Goal: Transaction & Acquisition: Purchase product/service

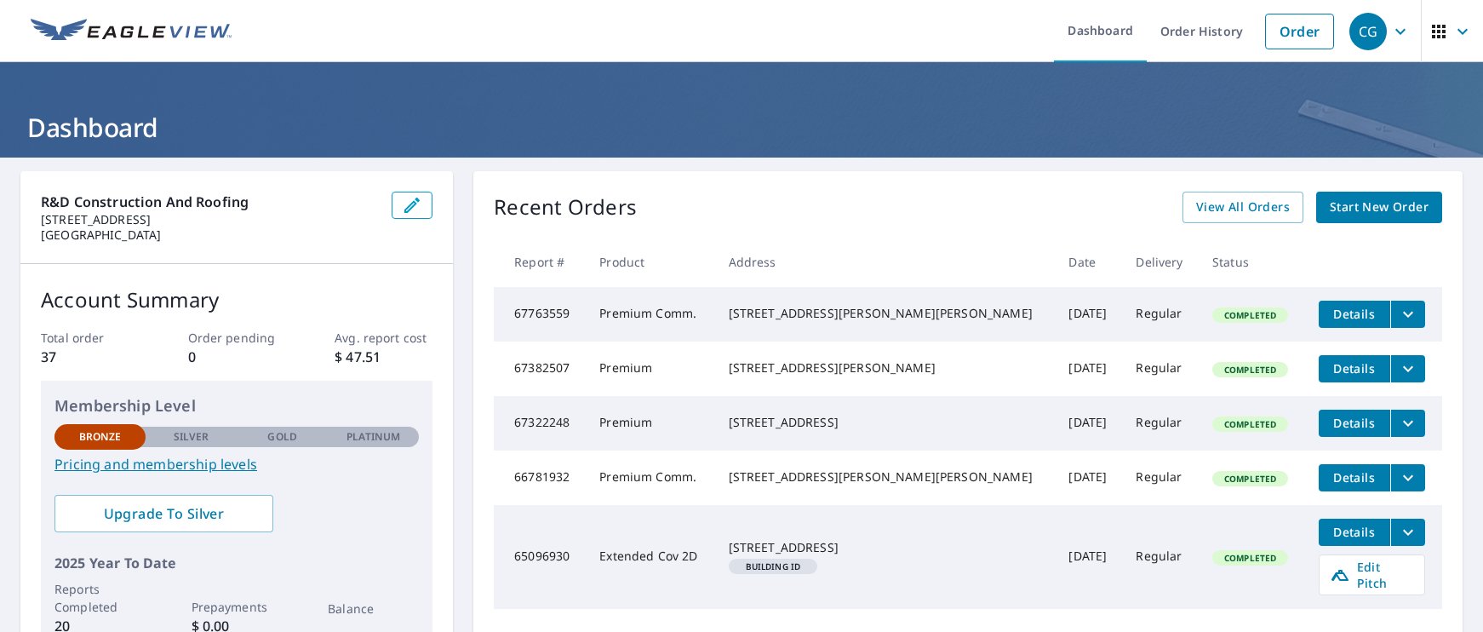
click at [704, 190] on div "Recent Orders View All Orders Start New Order Report # Product Address Date Del…" at bounding box center [967, 420] width 989 height 499
click at [1265, 27] on link "Order" at bounding box center [1299, 32] width 69 height 36
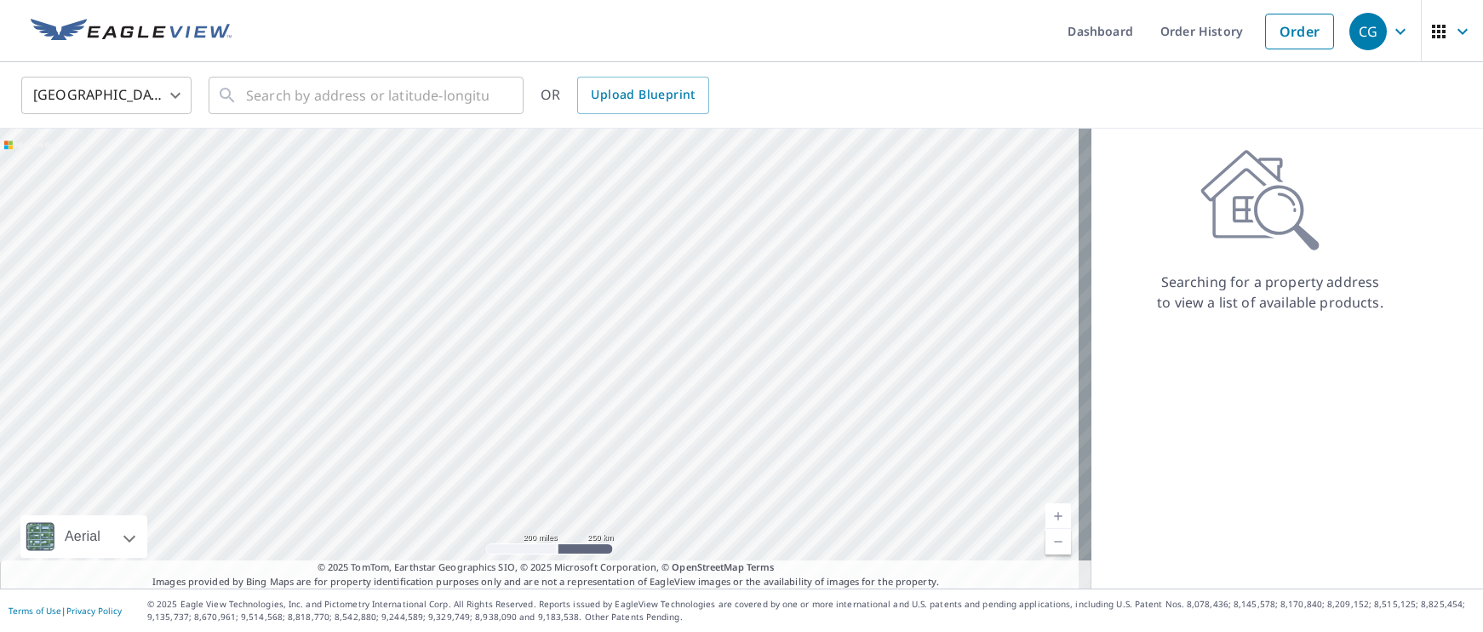
click at [377, 121] on div "United States [GEOGRAPHIC_DATA] ​ ​ OR Upload Blueprint" at bounding box center [741, 95] width 1483 height 66
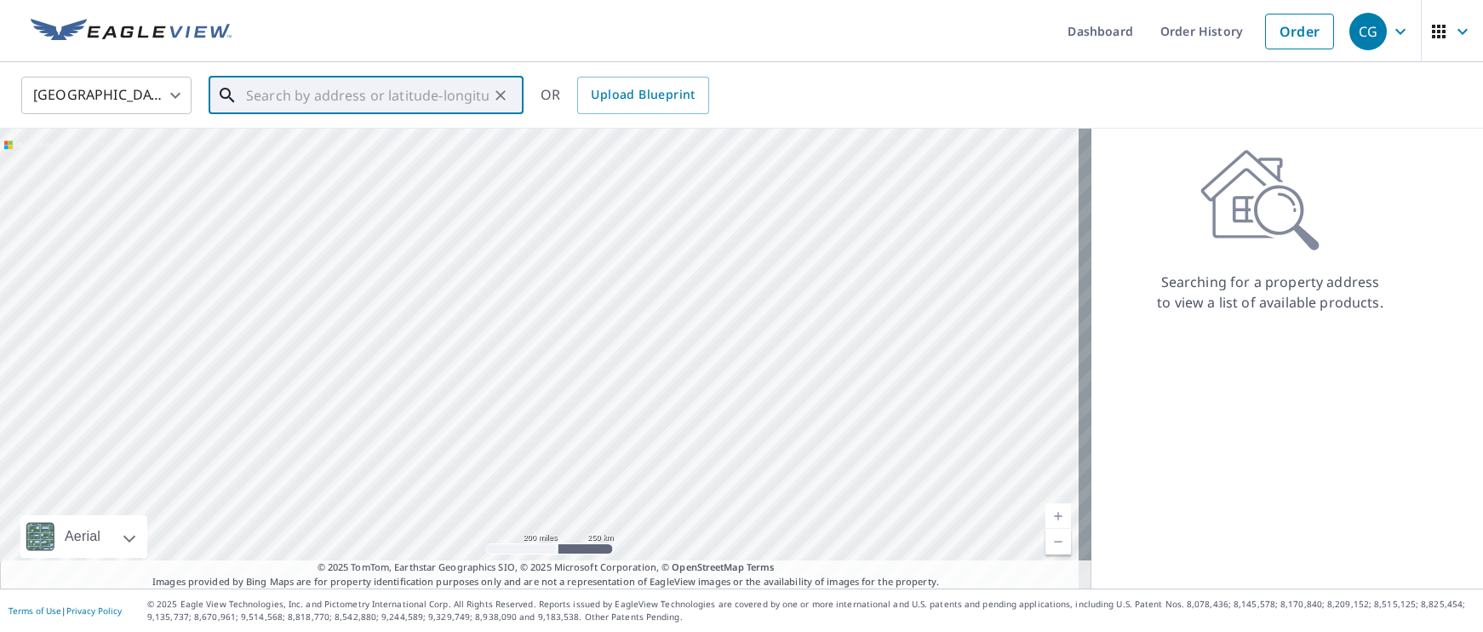
click at [381, 113] on div "​" at bounding box center [366, 95] width 315 height 37
paste input "[STREET_ADDRESS]"
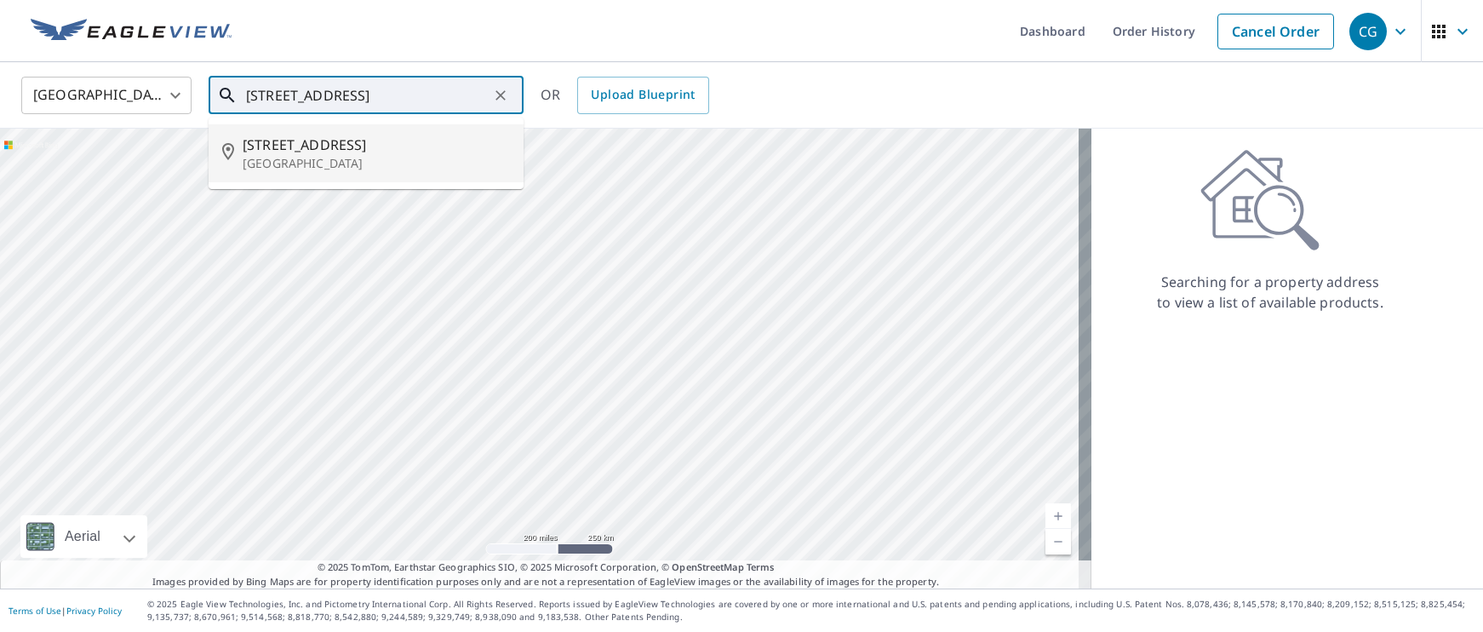
click at [368, 146] on span "[STREET_ADDRESS]" at bounding box center [376, 144] width 267 height 20
type input "[STREET_ADDRESS]"
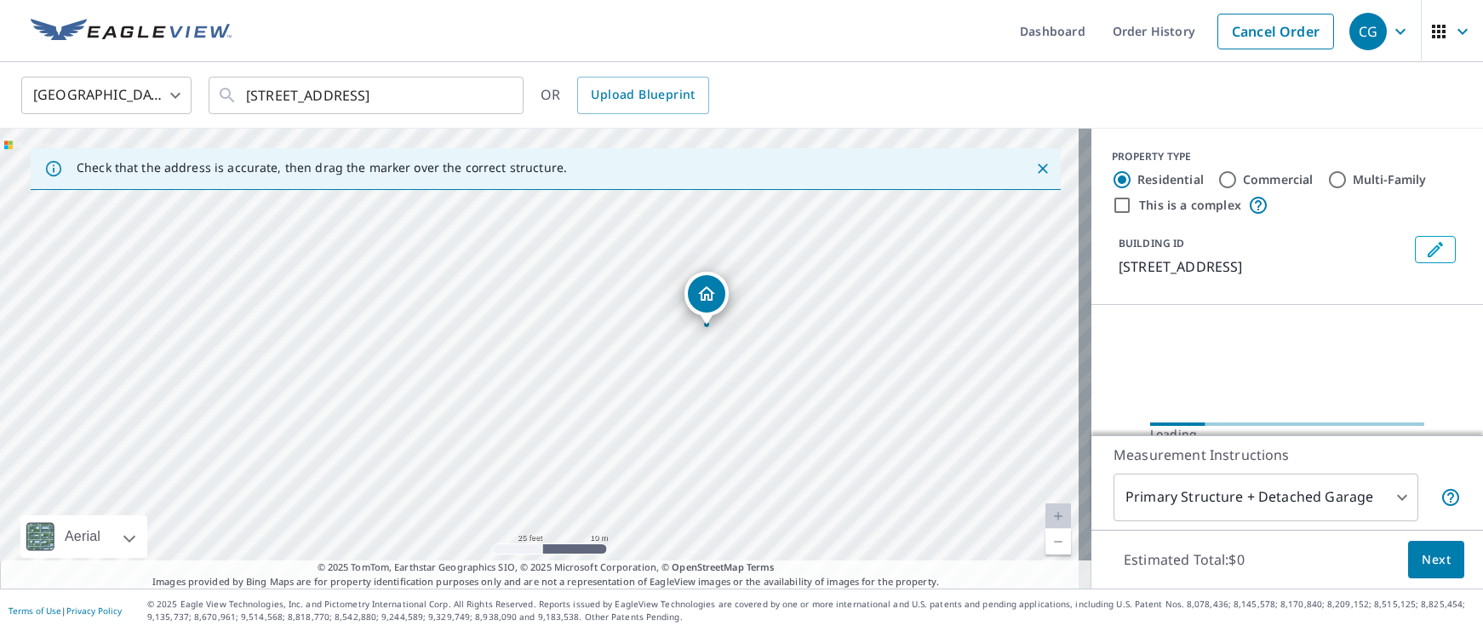
drag, startPoint x: 658, startPoint y: 388, endPoint x: 683, endPoint y: 375, distance: 28.2
click at [683, 375] on div "[STREET_ADDRESS]" at bounding box center [545, 359] width 1091 height 460
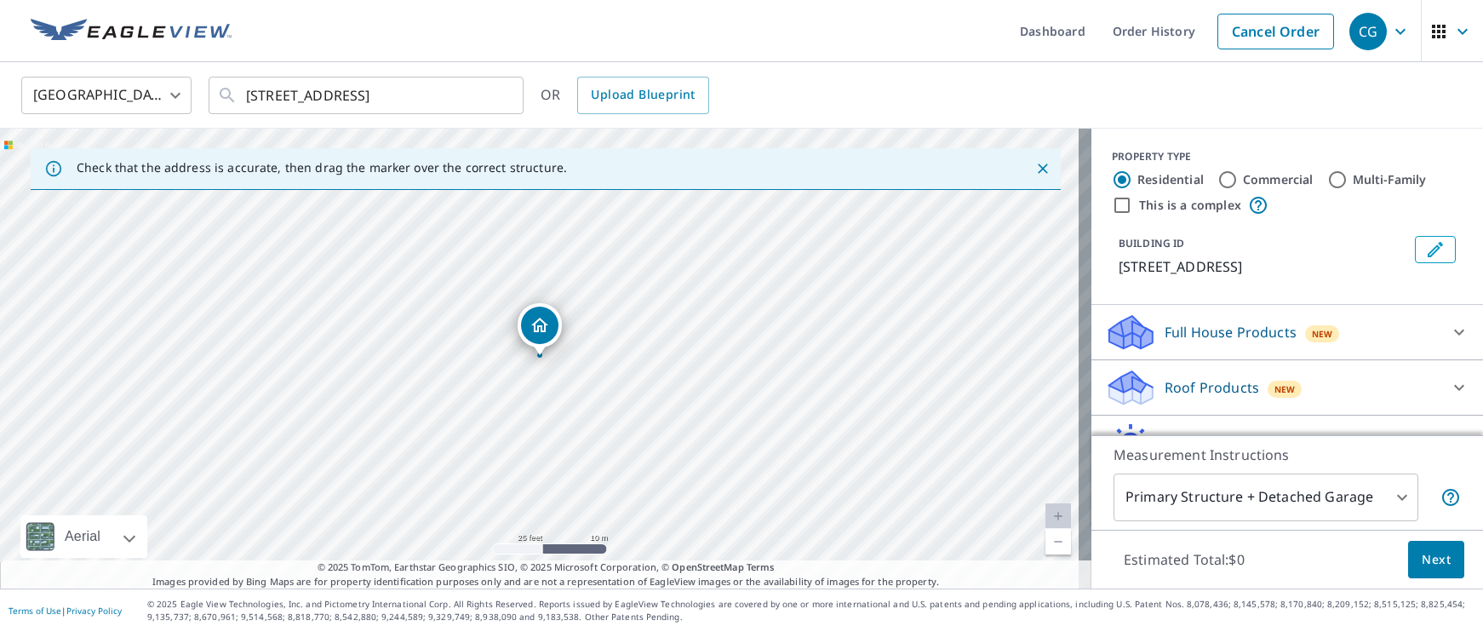
click at [1344, 331] on div "Full House Products New" at bounding box center [1272, 332] width 334 height 40
click at [1385, 345] on div "Full House Products New" at bounding box center [1277, 332] width 344 height 40
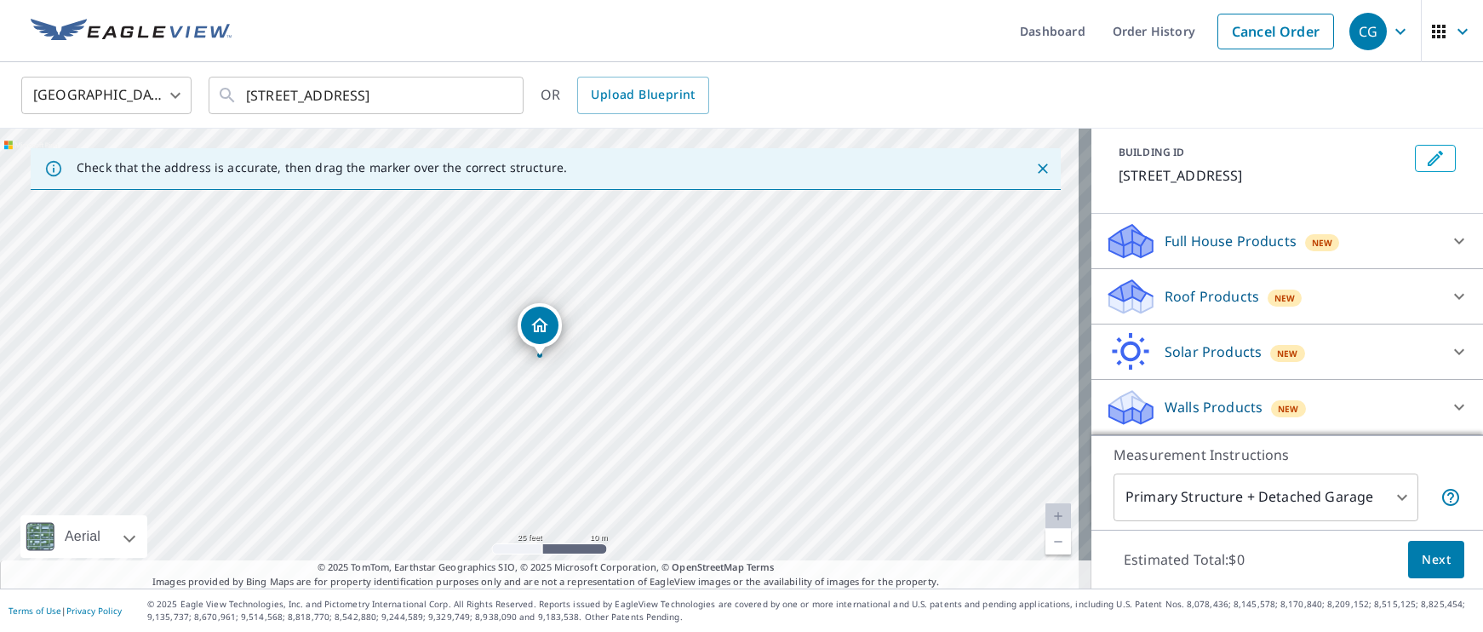
click at [1385, 301] on div "Roof Products New" at bounding box center [1272, 297] width 334 height 40
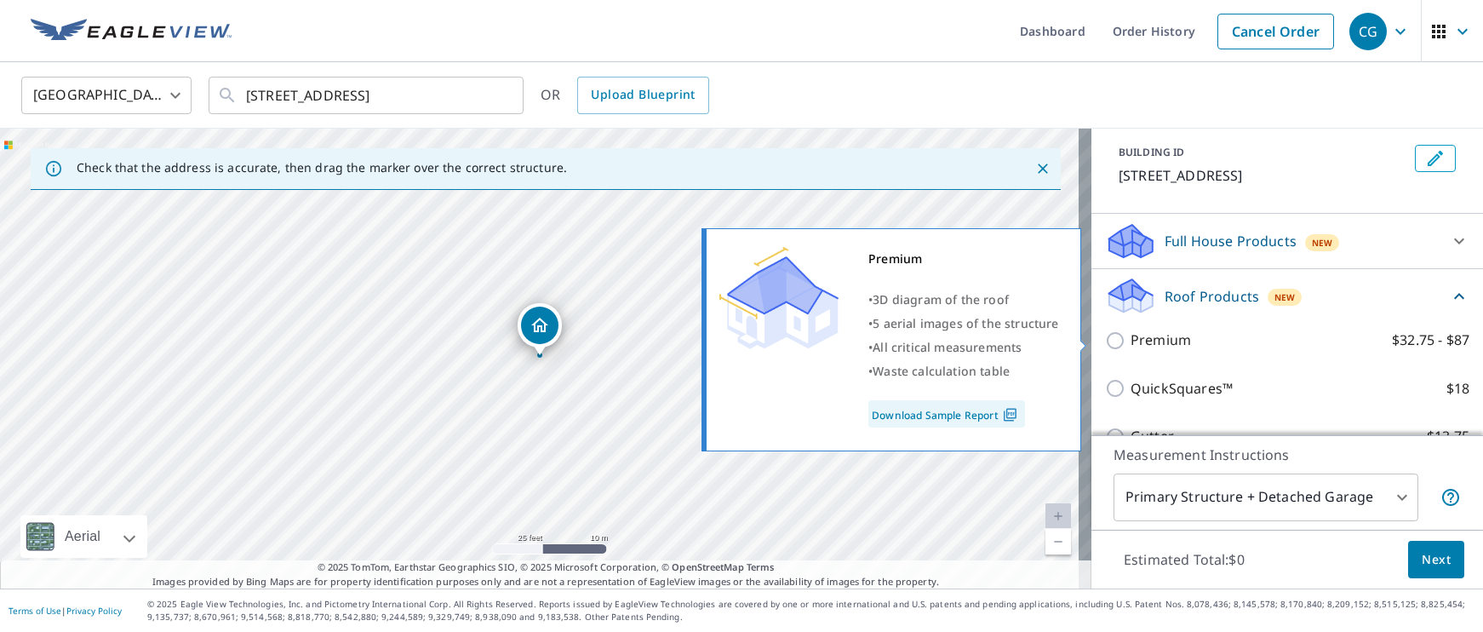
click at [1187, 346] on label "Premium $32.75 - $87" at bounding box center [1299, 339] width 339 height 21
click at [1130, 346] on input "Premium $32.75 - $87" at bounding box center [1118, 340] width 26 height 20
checkbox input "true"
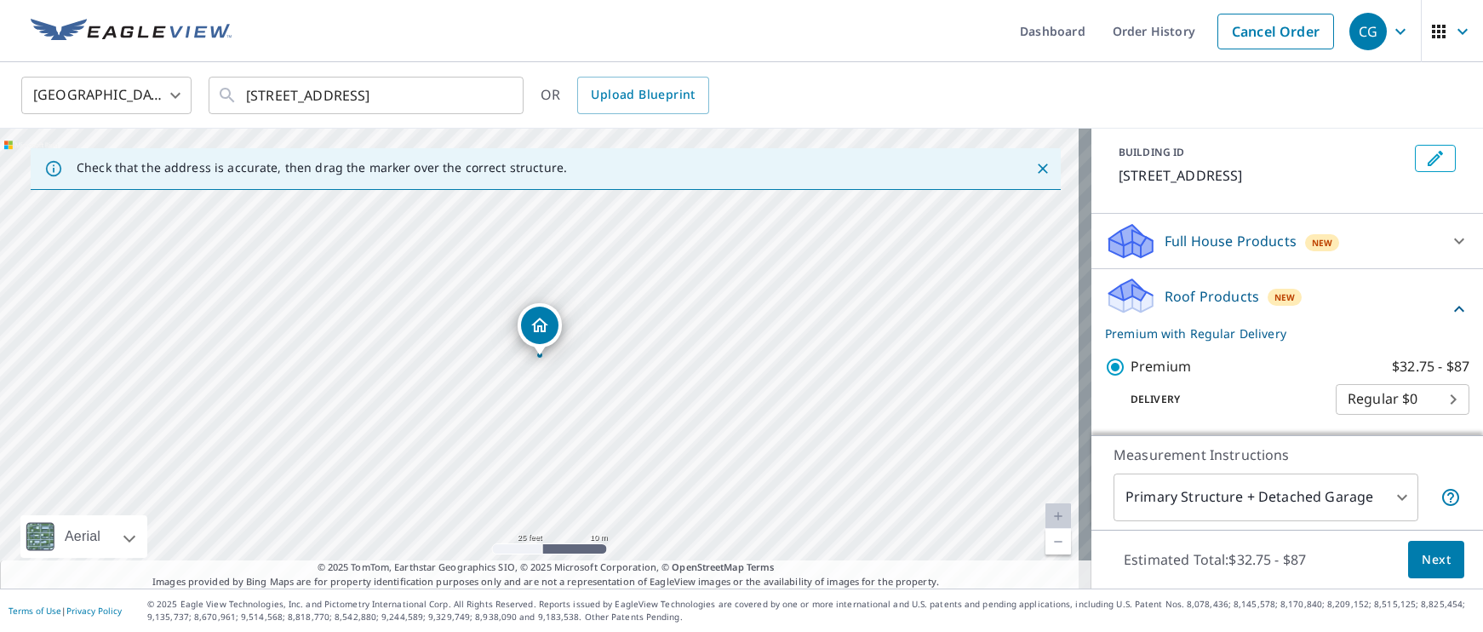
click at [1418, 297] on div "Roof Products New Premium with Regular Delivery" at bounding box center [1277, 309] width 344 height 66
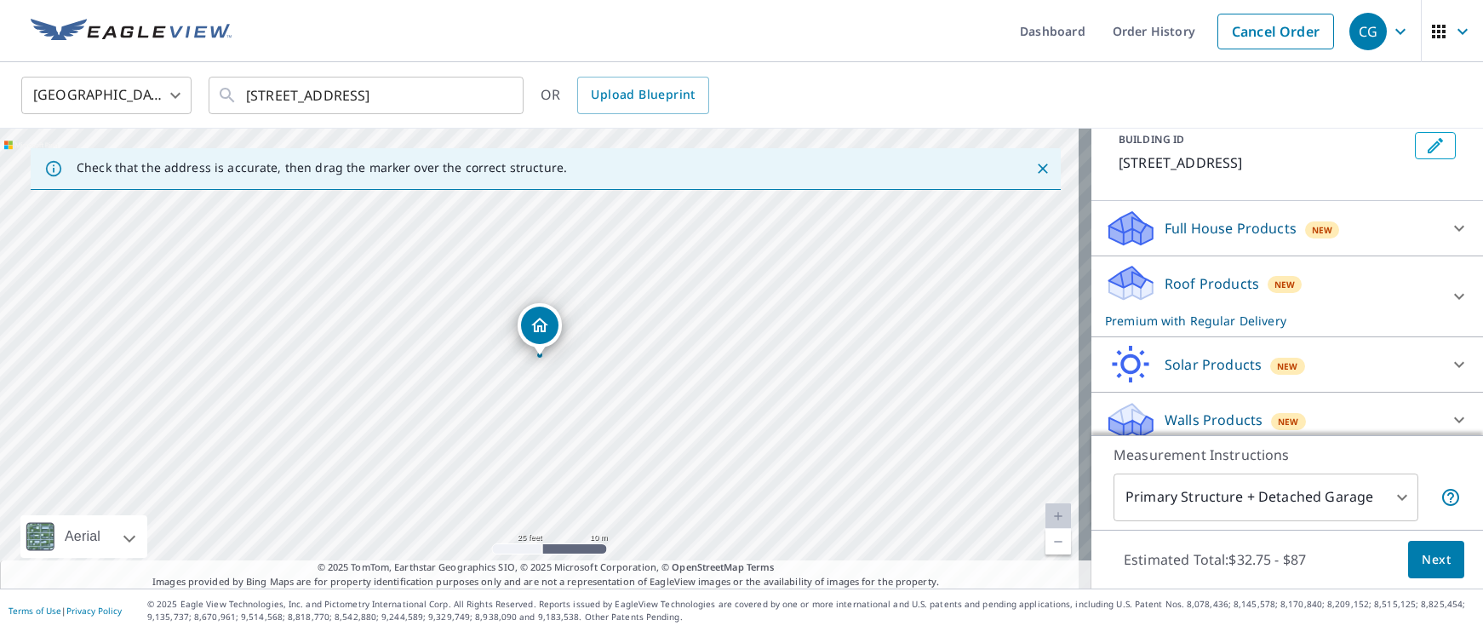
scroll to position [117, 0]
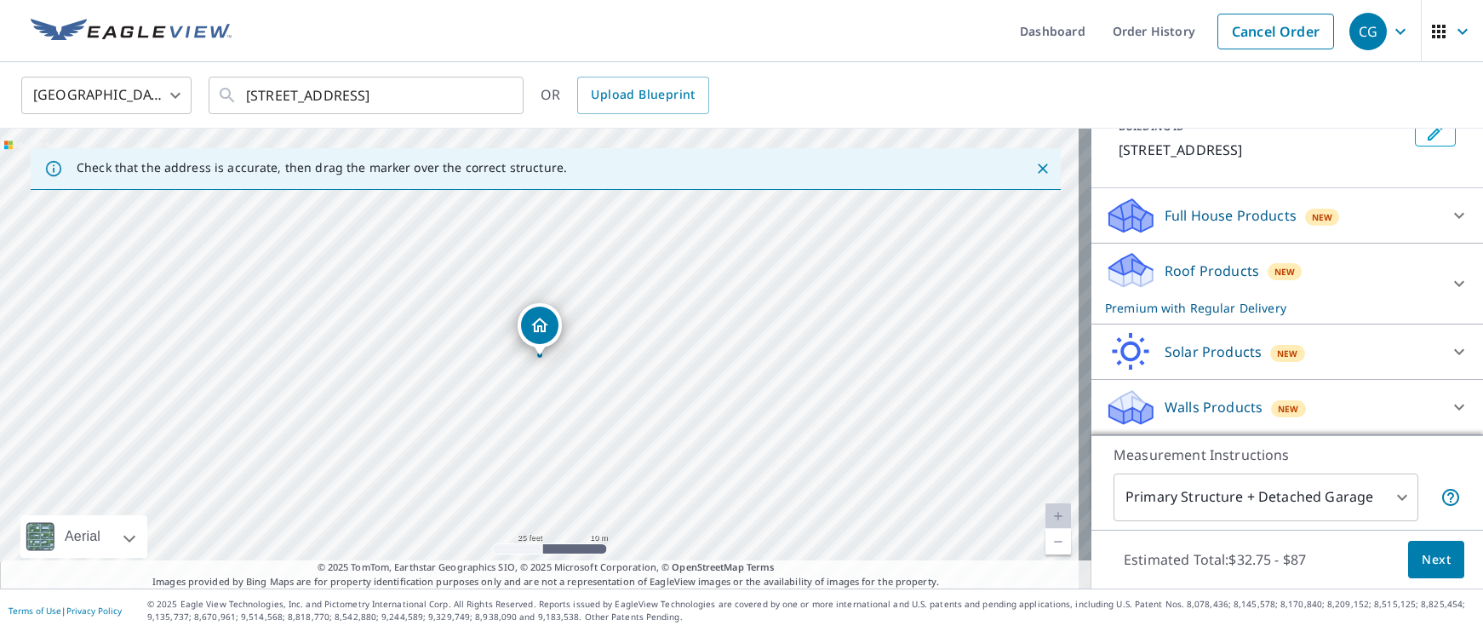
click at [1408, 560] on button "Next" at bounding box center [1436, 559] width 56 height 38
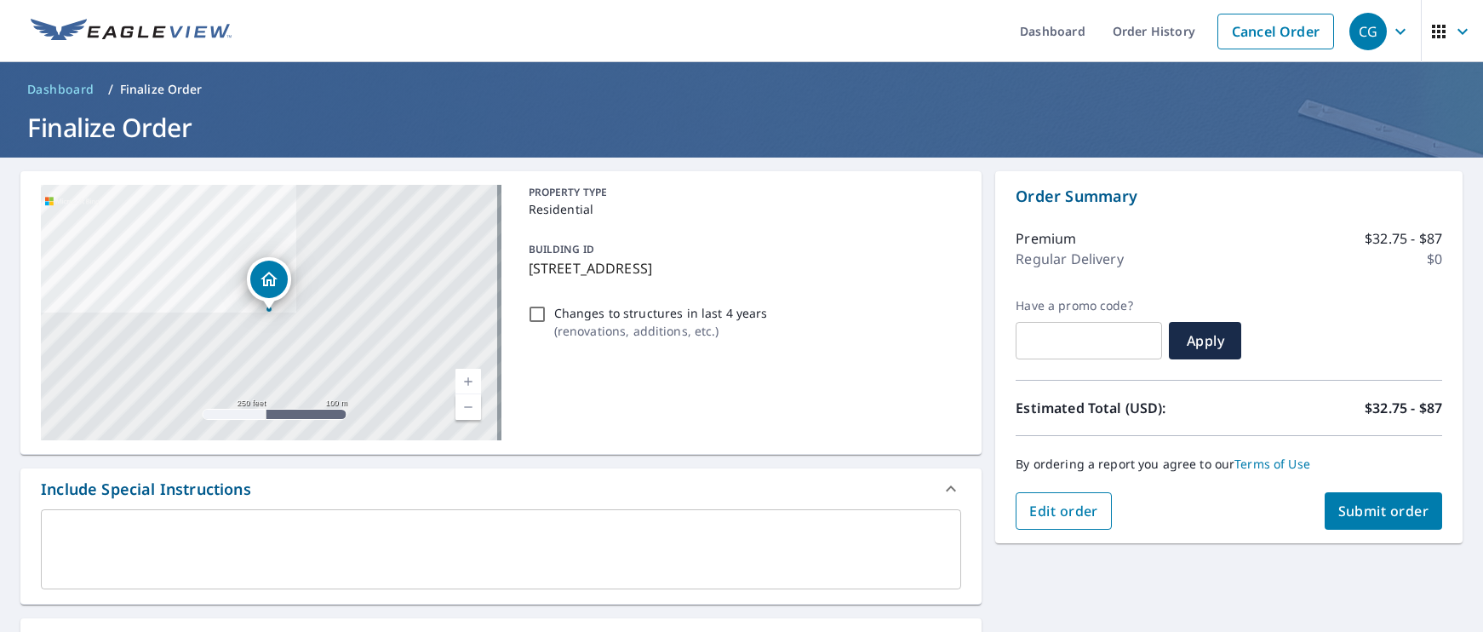
click at [1087, 518] on span "Edit order" at bounding box center [1063, 510] width 69 height 19
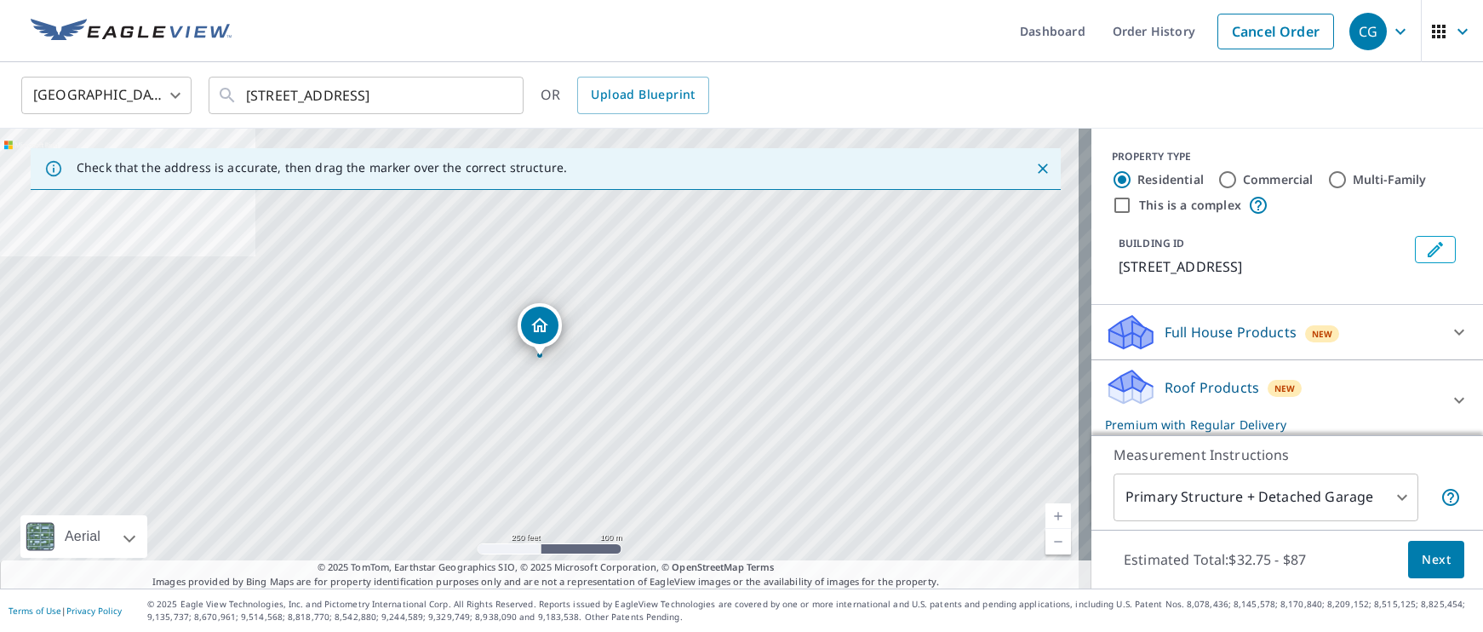
click at [1350, 500] on body "CG CG Dashboard Order History Cancel Order CG [GEOGRAPHIC_DATA] US ​ [STREET_AD…" at bounding box center [741, 316] width 1483 height 632
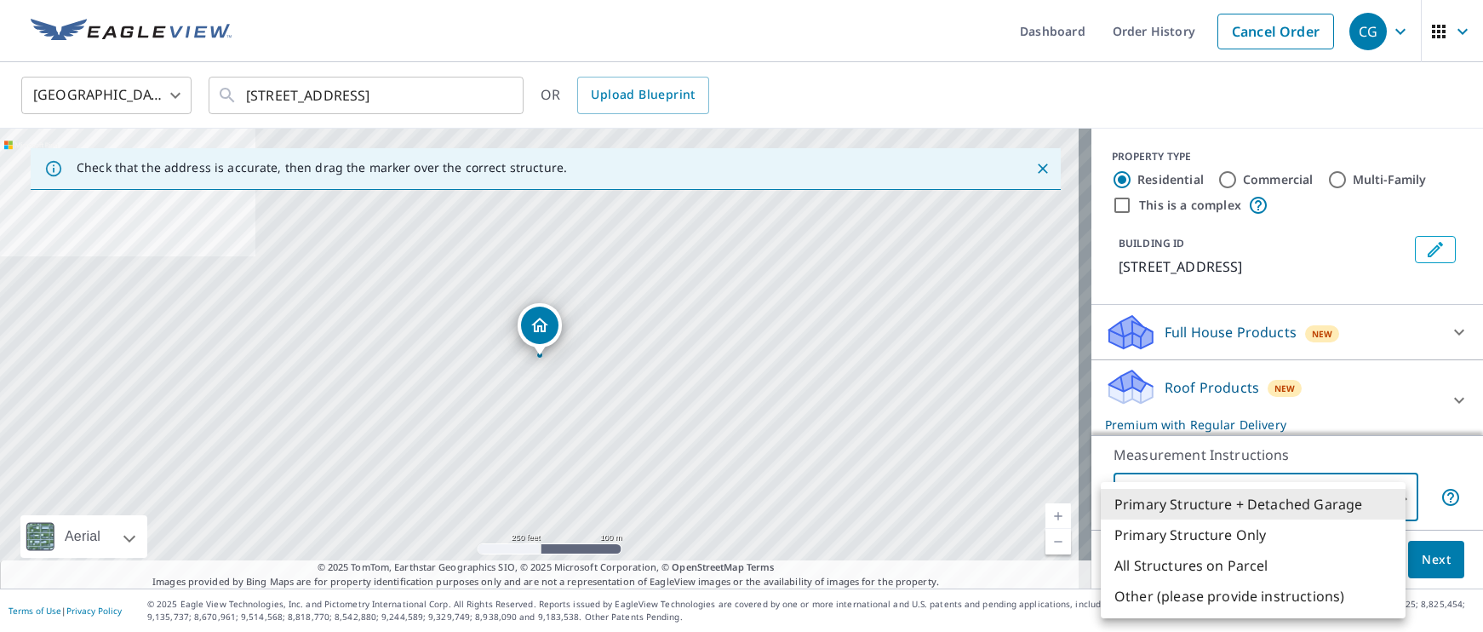
click at [1303, 533] on li "Primary Structure Only" at bounding box center [1253, 534] width 305 height 31
type input "2"
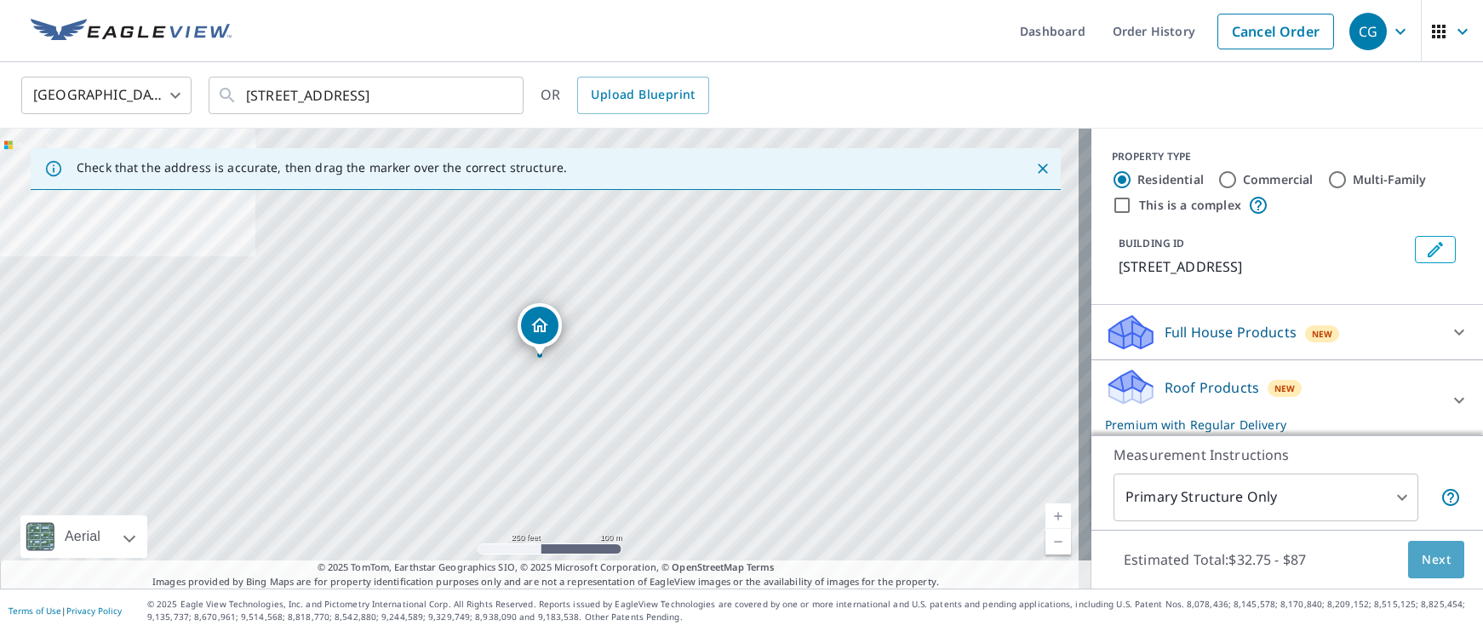
click at [1422, 561] on span "Next" at bounding box center [1435, 559] width 29 height 21
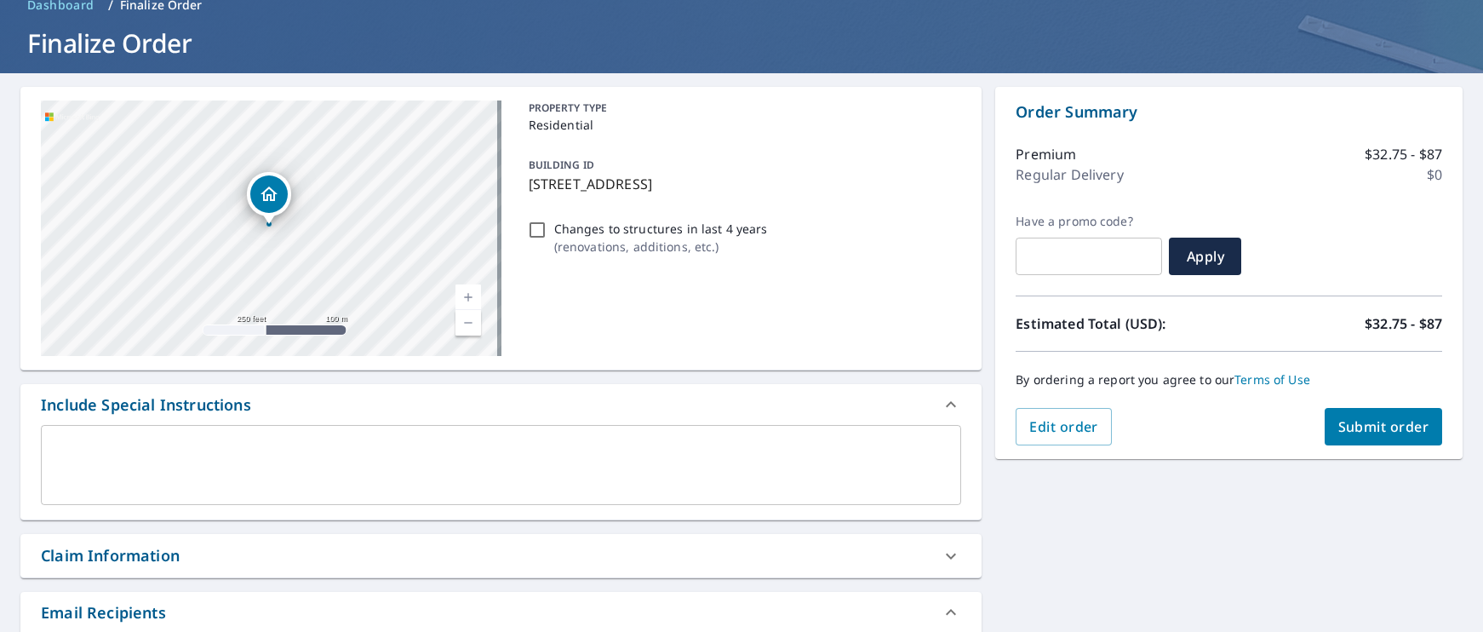
scroll to position [85, 0]
click at [1358, 432] on span "Submit order" at bounding box center [1383, 425] width 91 height 19
